Goal: Check status

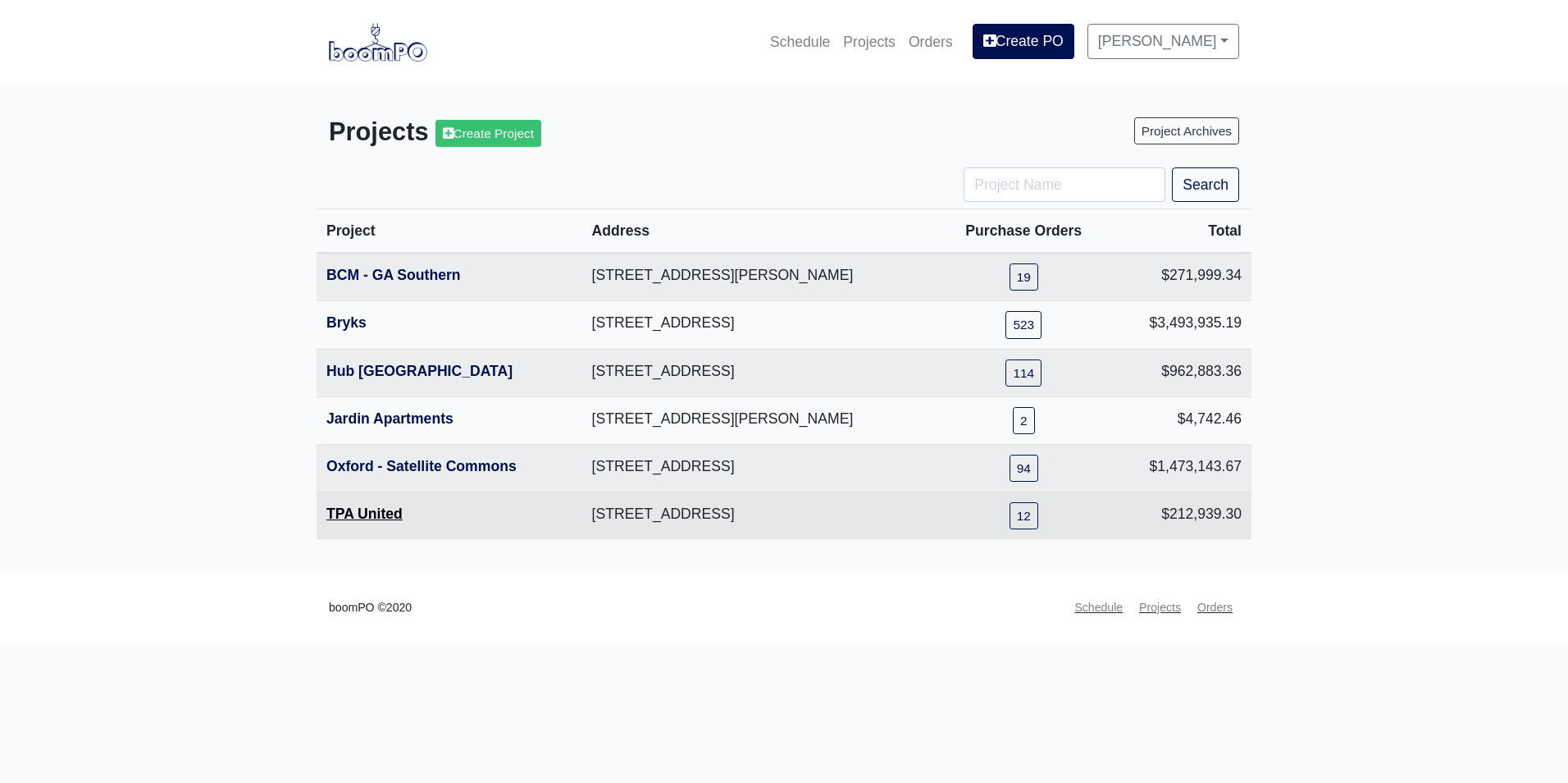
click at [388, 517] on link "TPA United" at bounding box center [364, 513] width 76 height 16
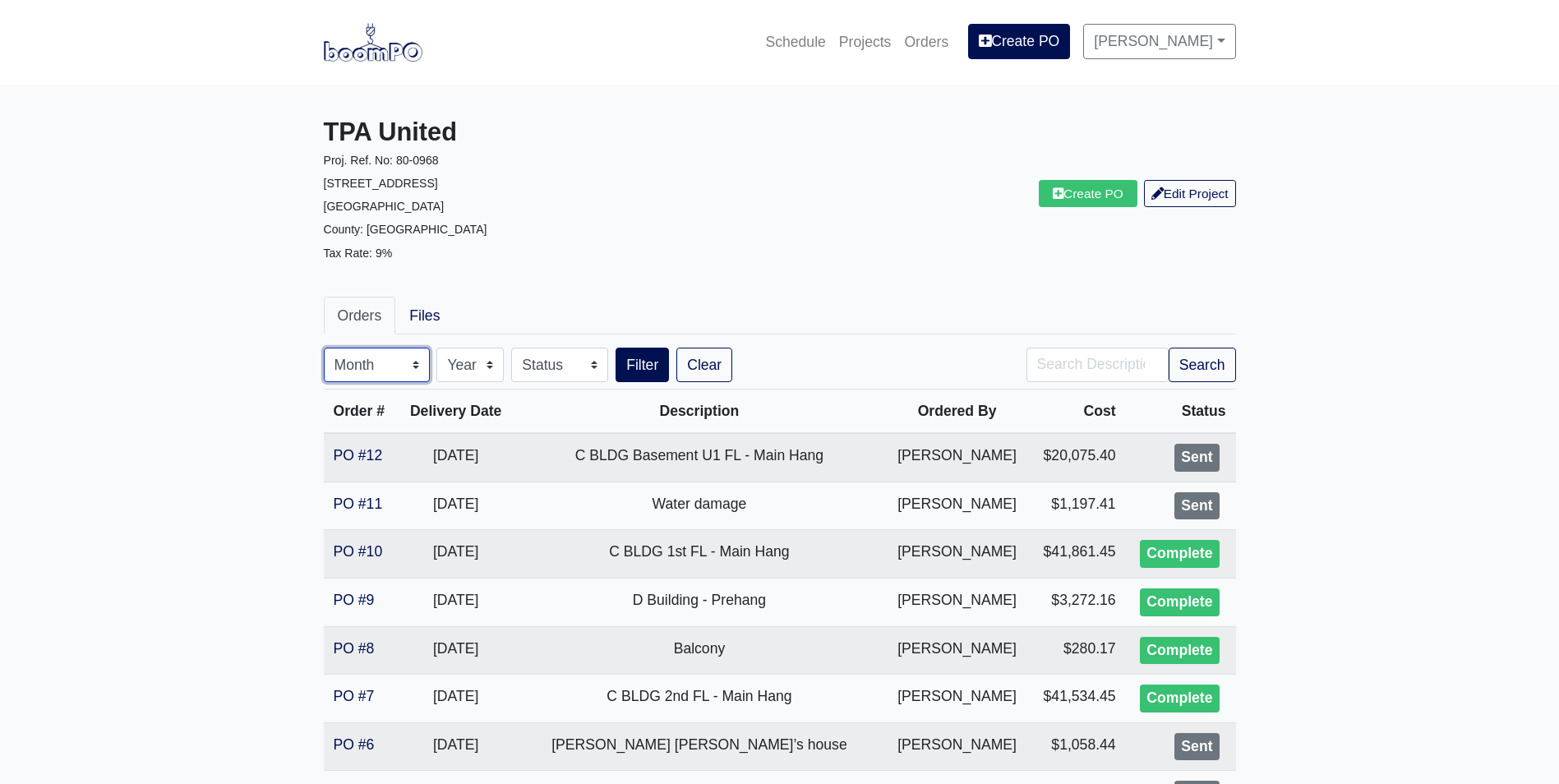
click at [354, 363] on select "Month January February March April May June July August September October Novem…" at bounding box center [376, 365] width 106 height 35
select select "8"
click at [323, 348] on select "Month January February March April May June July August September October Novem…" at bounding box center [376, 365] width 106 height 35
click at [651, 374] on button "Filter" at bounding box center [642, 365] width 54 height 35
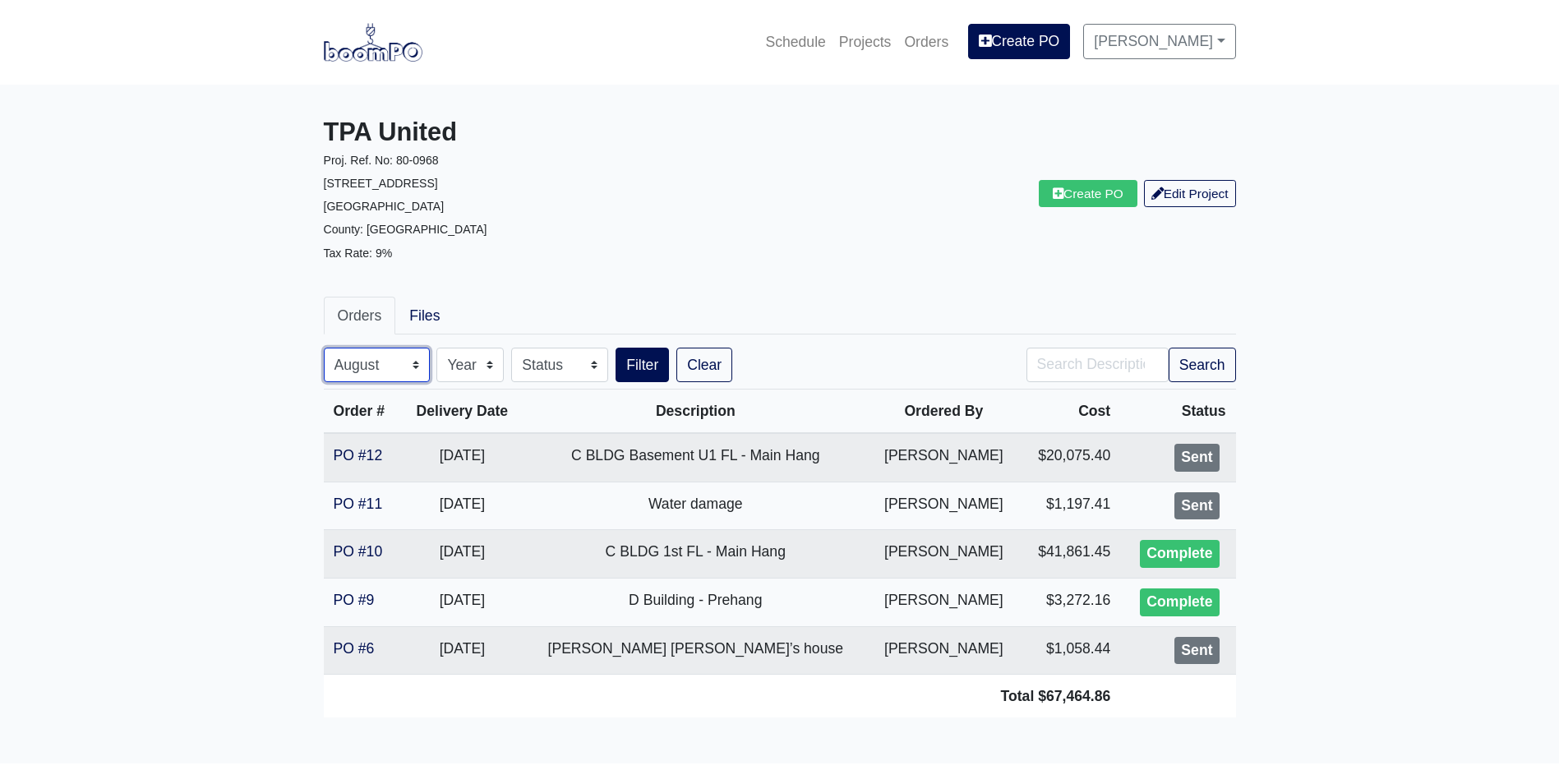
click at [345, 372] on select "Month January February March April May June July August September October Novem…" at bounding box center [376, 365] width 106 height 35
select select "-1"
click at [323, 348] on select "Month January February March April May June July August September October Novem…" at bounding box center [376, 365] width 106 height 35
click at [634, 358] on button "Filter" at bounding box center [642, 365] width 54 height 35
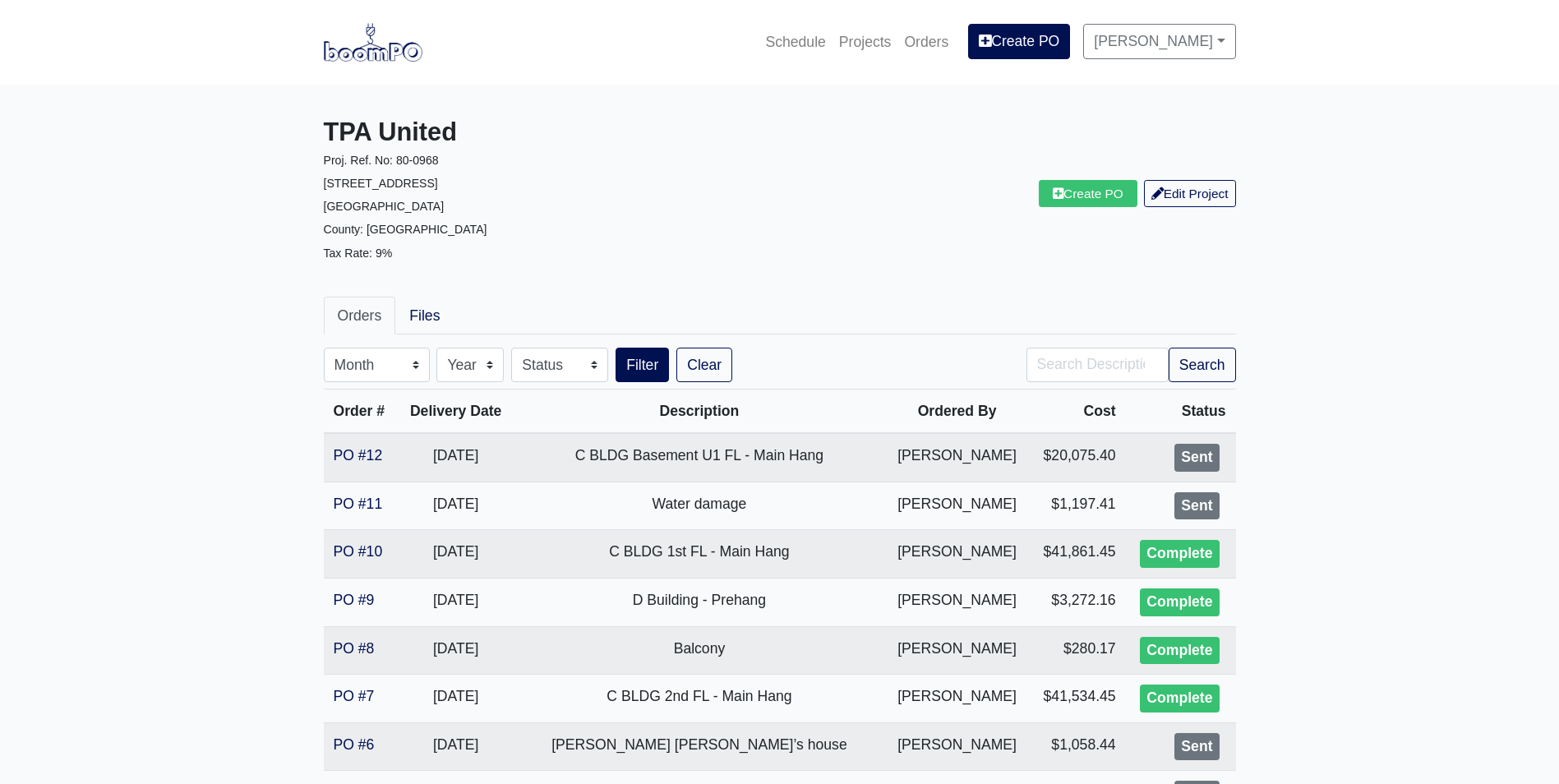
drag, startPoint x: 400, startPoint y: 69, endPoint x: 400, endPoint y: 48, distance: 21.0
click at [400, 69] on nav "Schedule Projects Orders Create PO Alex Sanchez Settings Profile Log Out" at bounding box center [780, 42] width 1559 height 85
click at [400, 47] on img at bounding box center [372, 41] width 99 height 38
